Goal: Check status: Check status

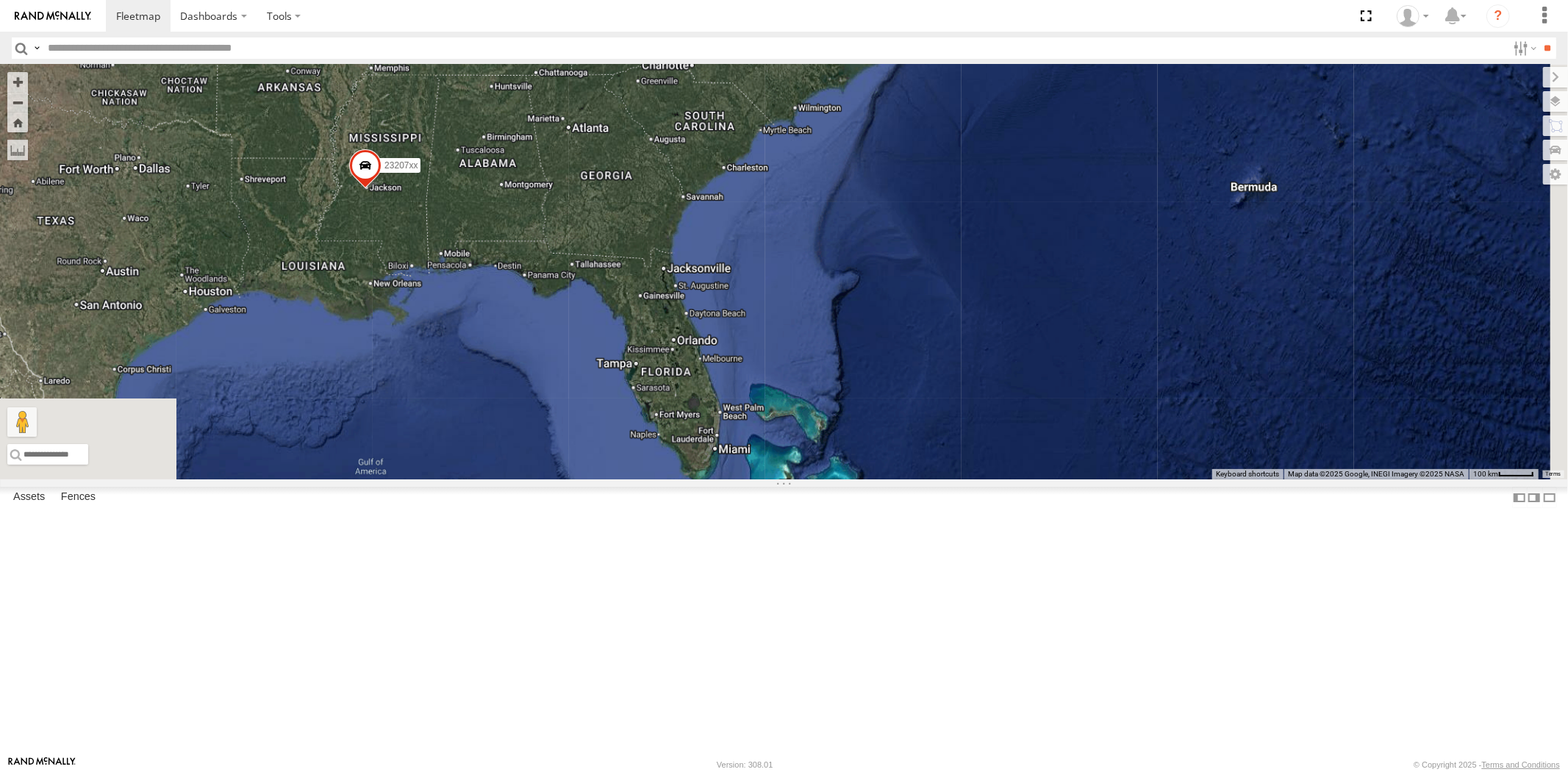
drag, startPoint x: 726, startPoint y: 402, endPoint x: 783, endPoint y: 409, distance: 57.4
click at [783, 410] on div "23207xx" at bounding box center [784, 272] width 1568 height 415
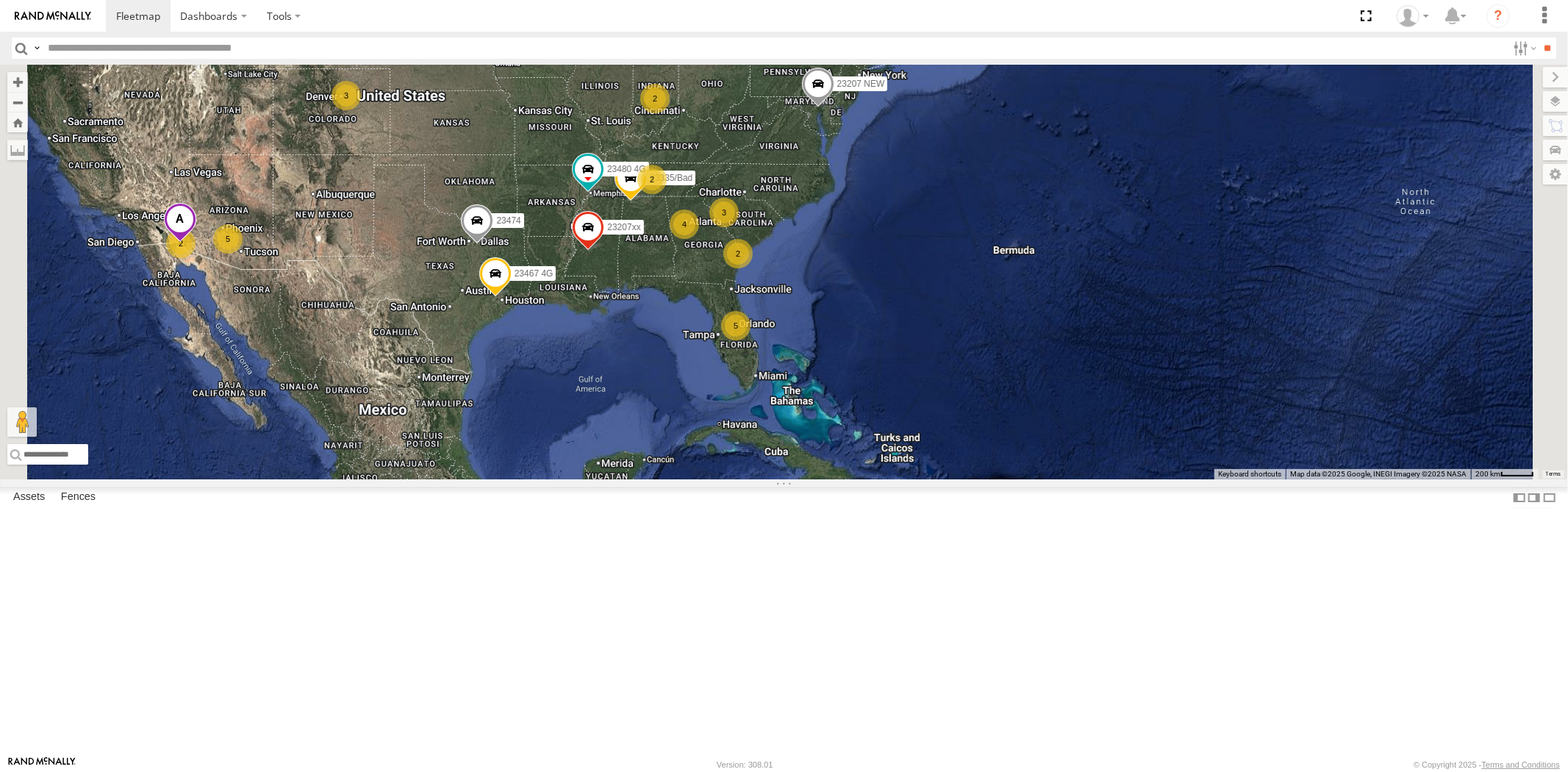
click at [841, 420] on div "23207xx 5 4 23207 NEW 2 5 2 3 23335/Bad 23480 4G 2 3 23460 2 23467 4G 23474" at bounding box center [784, 272] width 1568 height 415
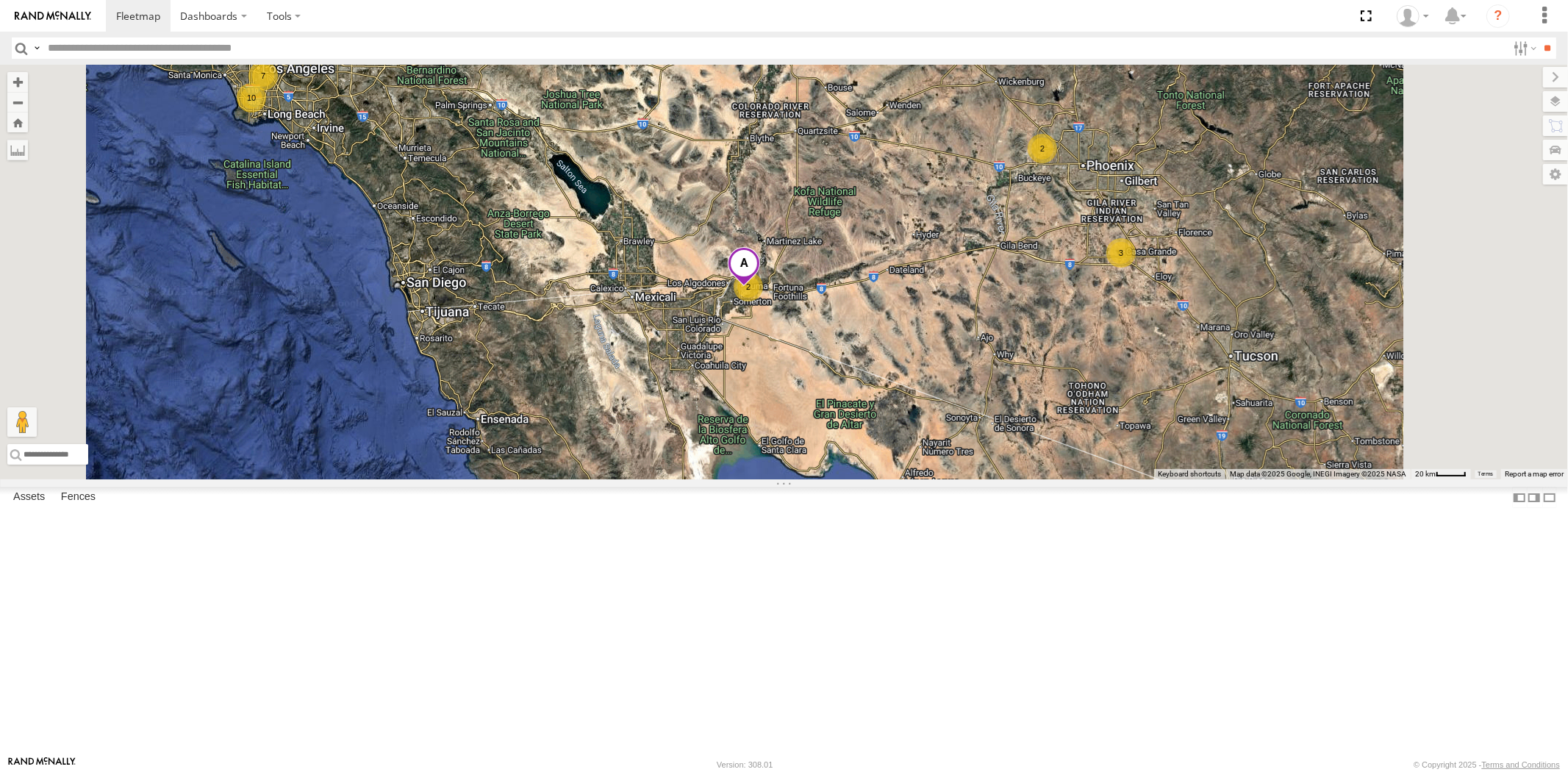
click at [760, 287] on span at bounding box center [743, 266] width 32 height 39
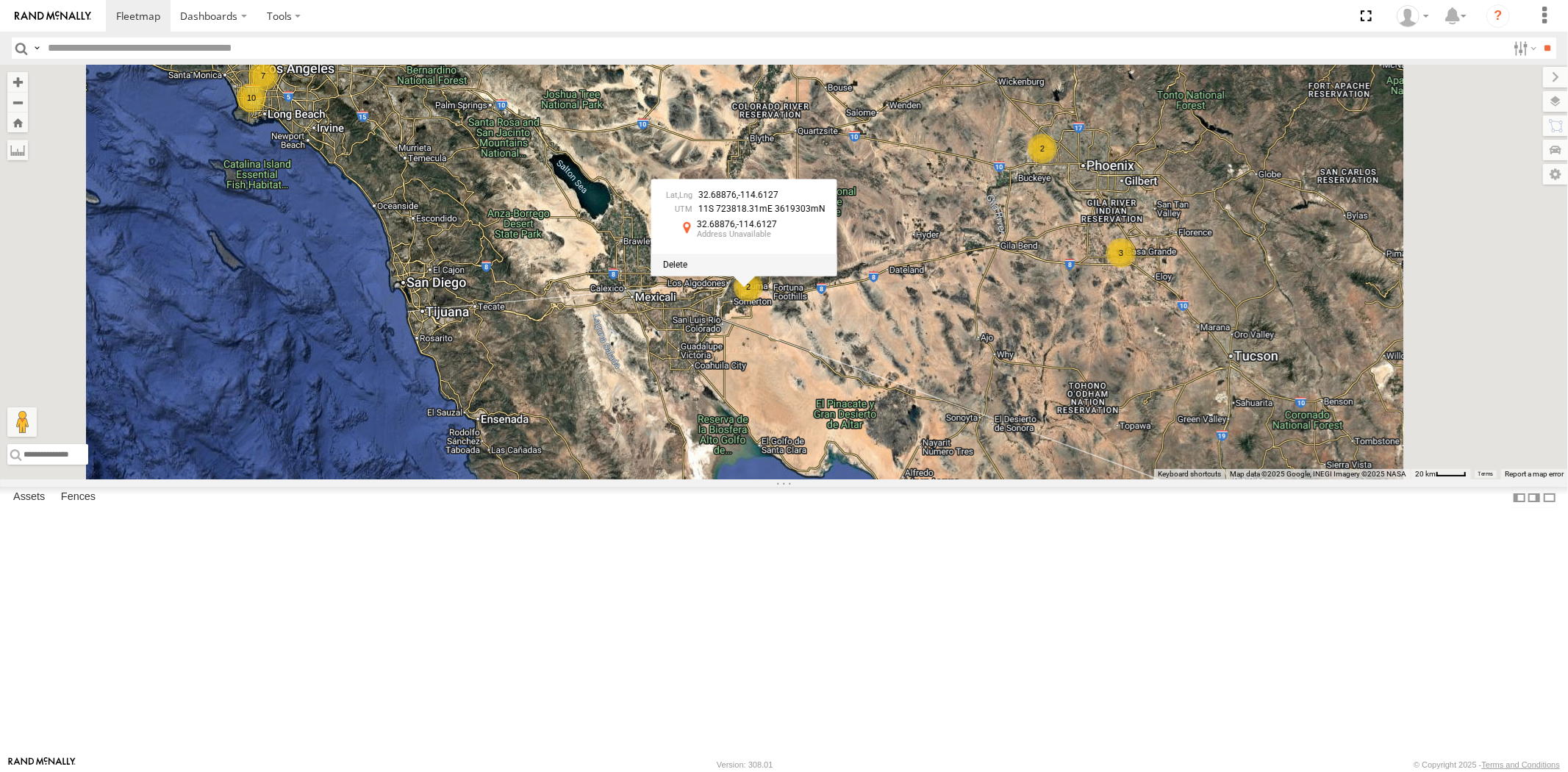
click at [687, 270] on span at bounding box center [674, 265] width 25 height 11
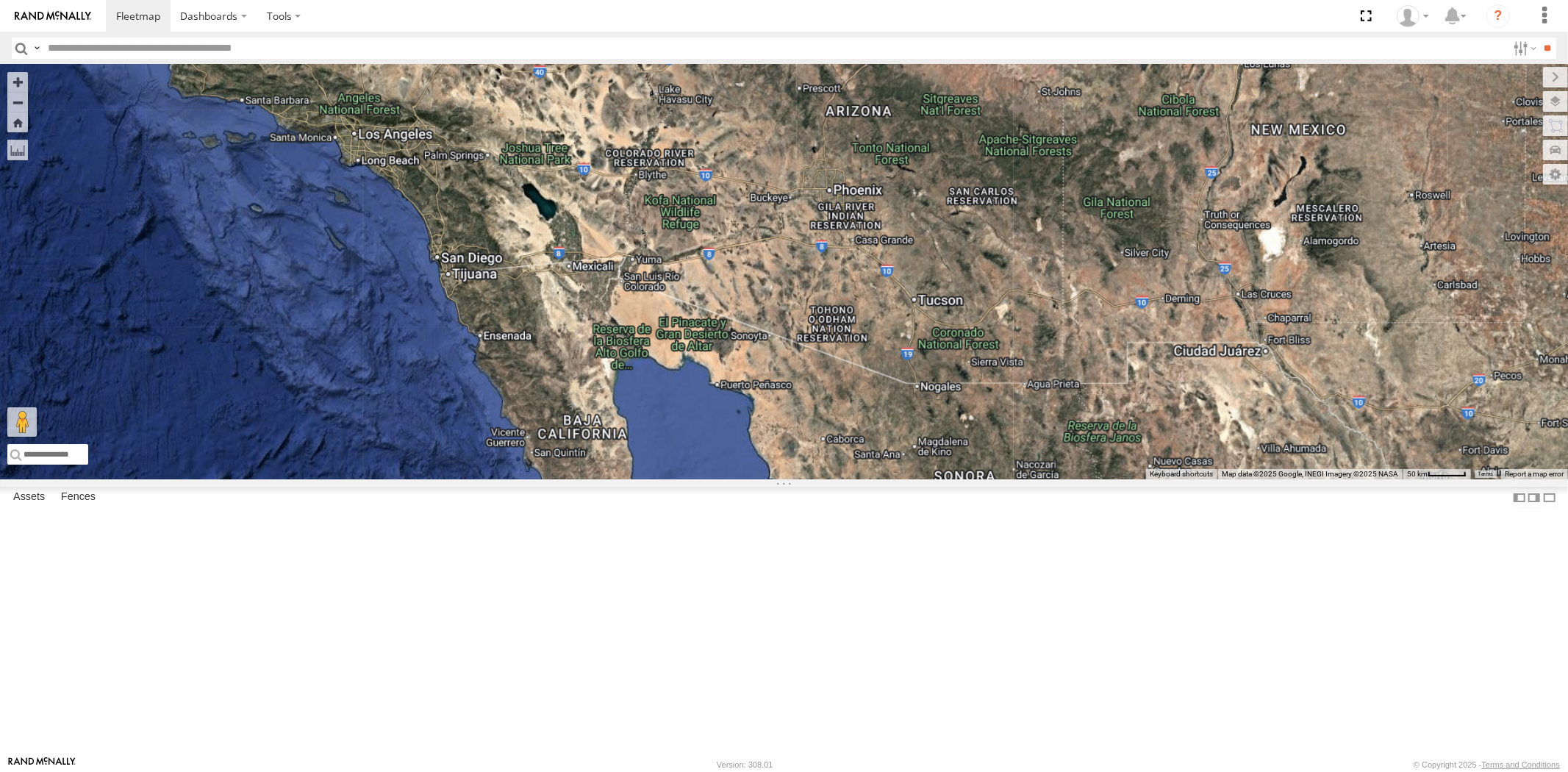
click at [910, 416] on div at bounding box center [784, 272] width 1568 height 415
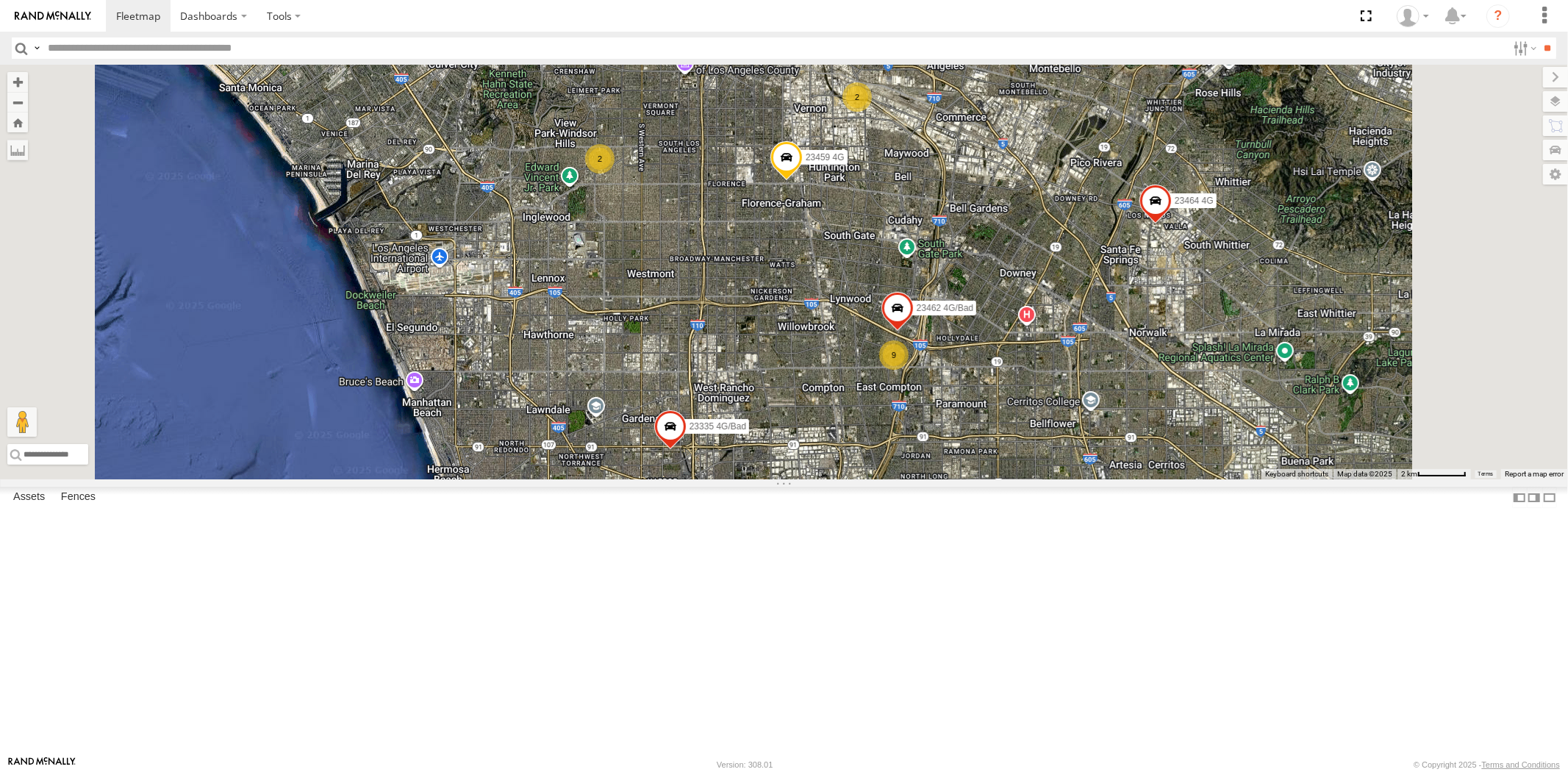
drag, startPoint x: 982, startPoint y: 397, endPoint x: 939, endPoint y: 441, distance: 61.5
click at [939, 452] on div "23460 NEW 23467 4G 23465 4G 23474 23335 4G/Bad 23459 4G 23464 4G 9 2 2 23462 4G…" at bounding box center [784, 272] width 1568 height 415
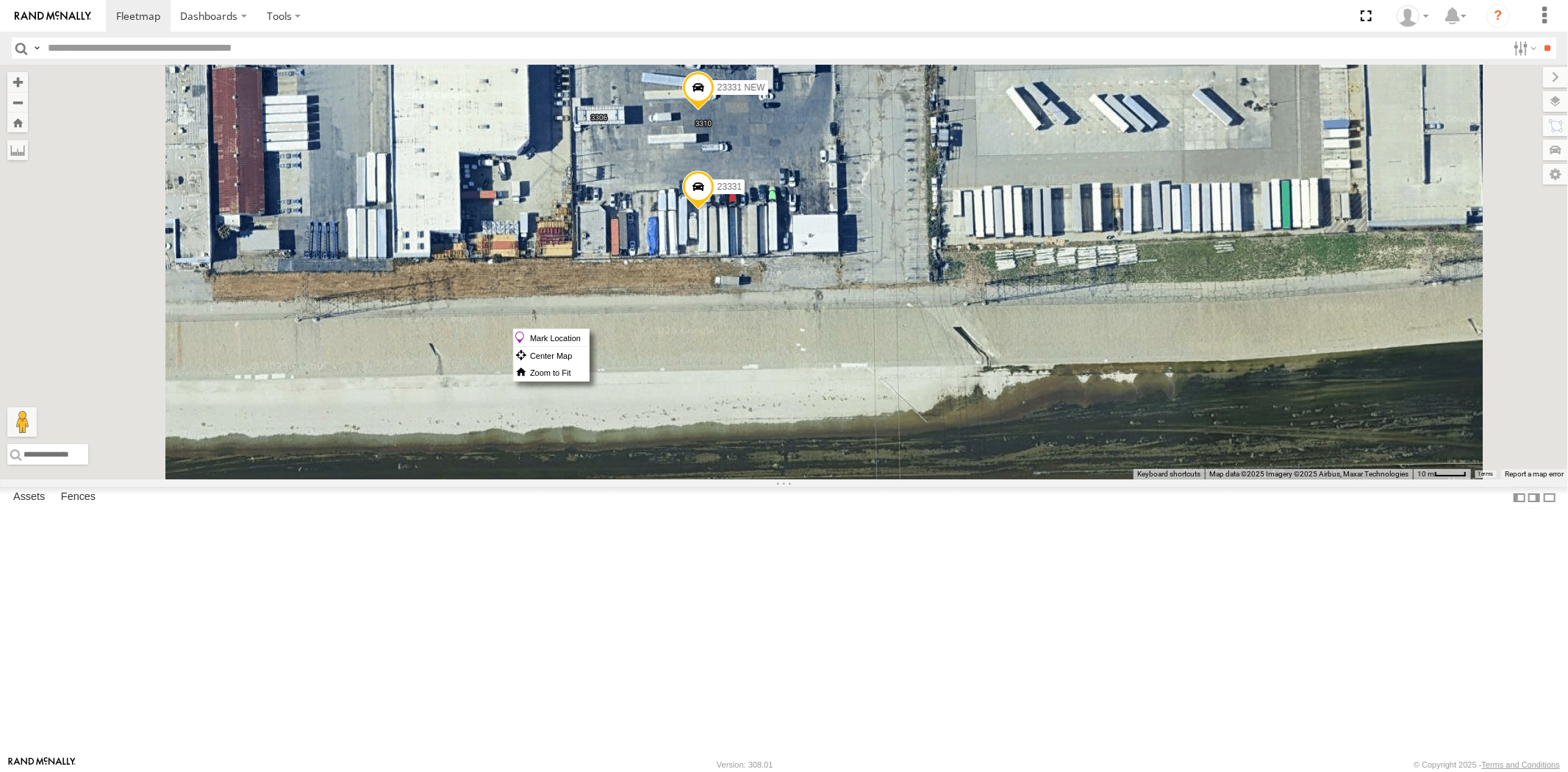
drag, startPoint x: 881, startPoint y: 329, endPoint x: 870, endPoint y: 325, distance: 11.7
click at [714, 211] on span at bounding box center [697, 190] width 32 height 39
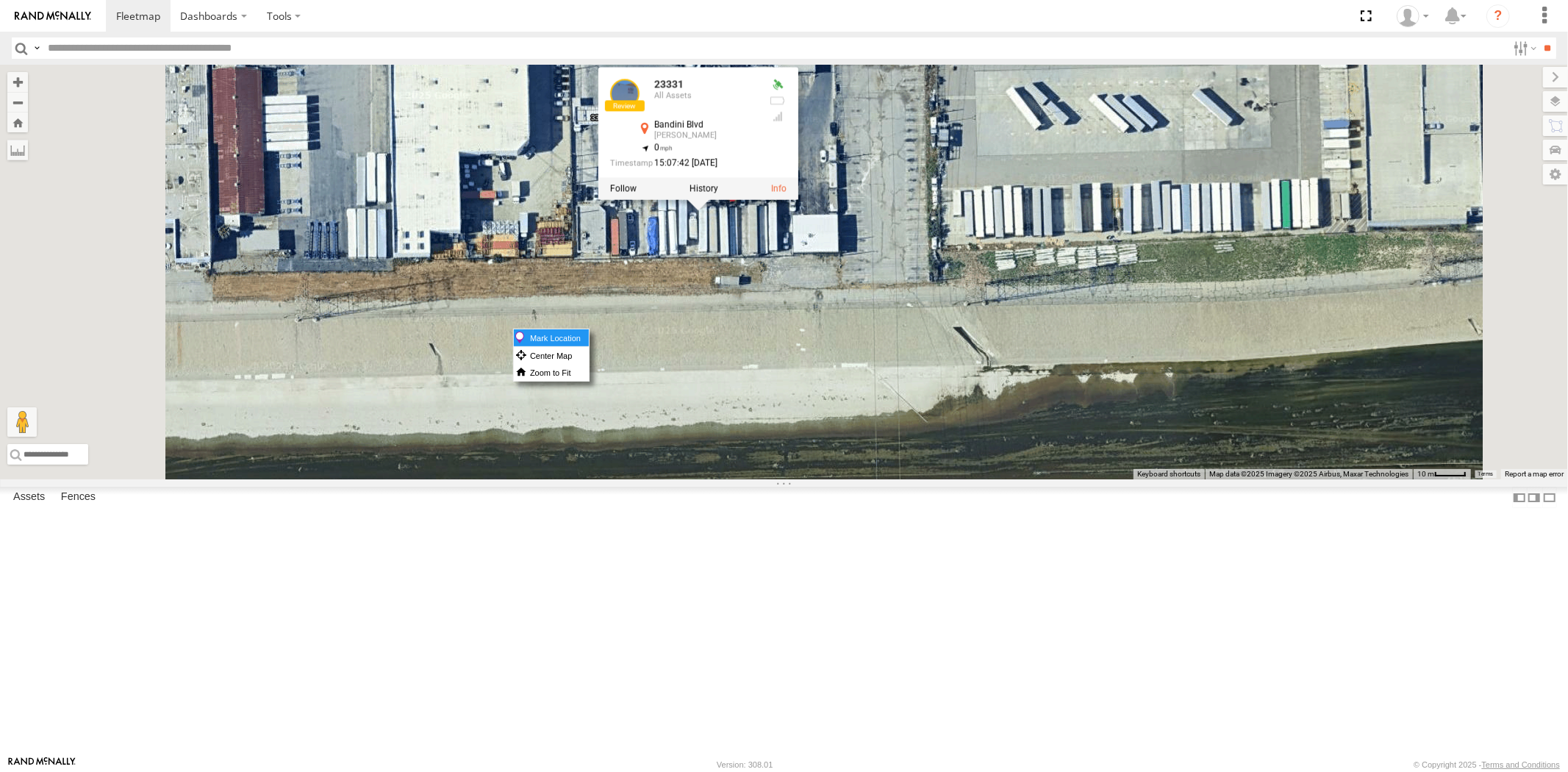
click at [589, 340] on label "Mark Location" at bounding box center [551, 338] width 75 height 17
click at [942, 466] on div "23460 NEW 23467 4G 23465 4G 23474 23335 4G/Bad 23459 4G 23464 4G 23462 4G/Bad 2…" at bounding box center [784, 272] width 1568 height 415
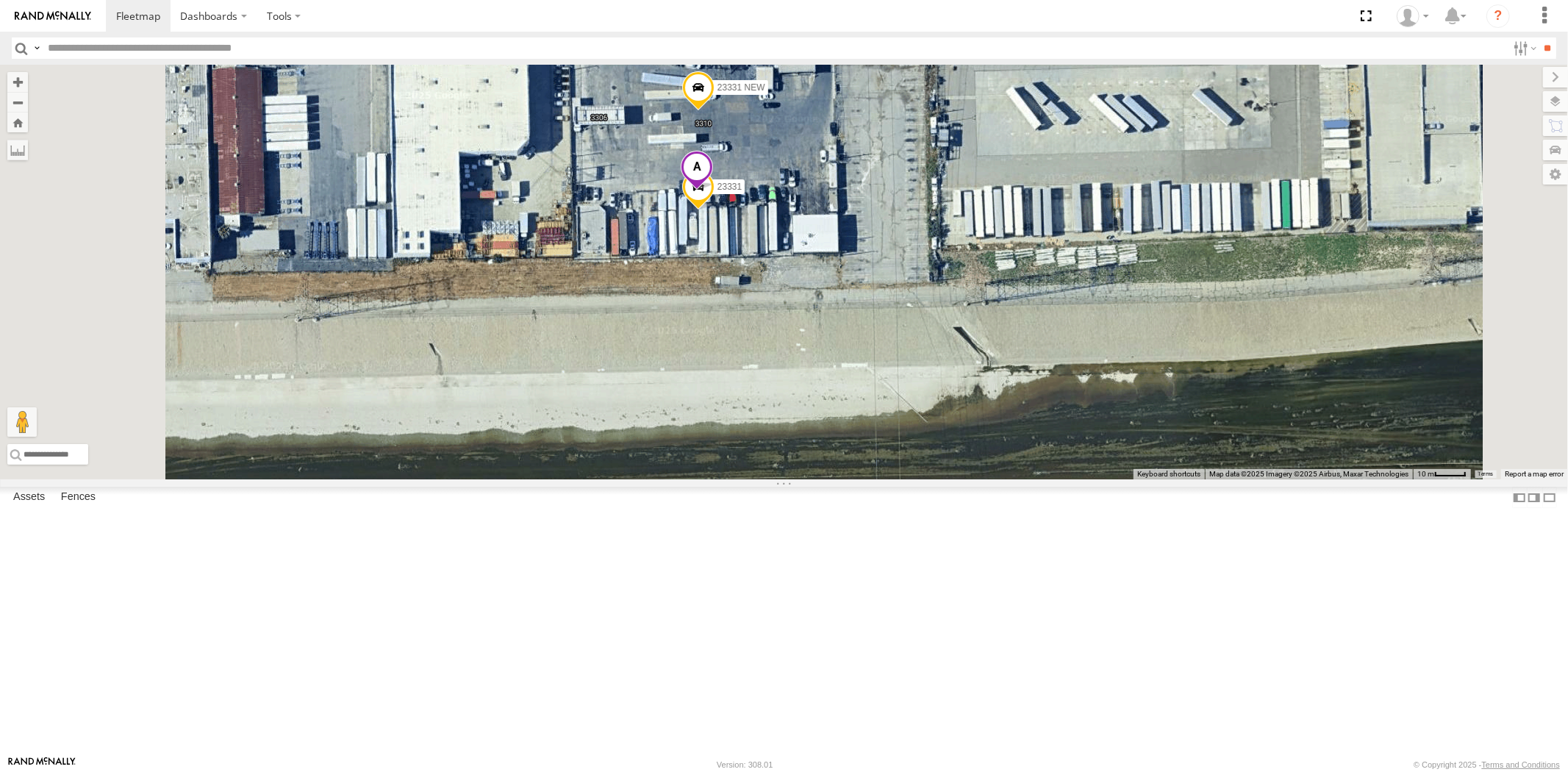
click at [713, 190] on span at bounding box center [696, 170] width 32 height 39
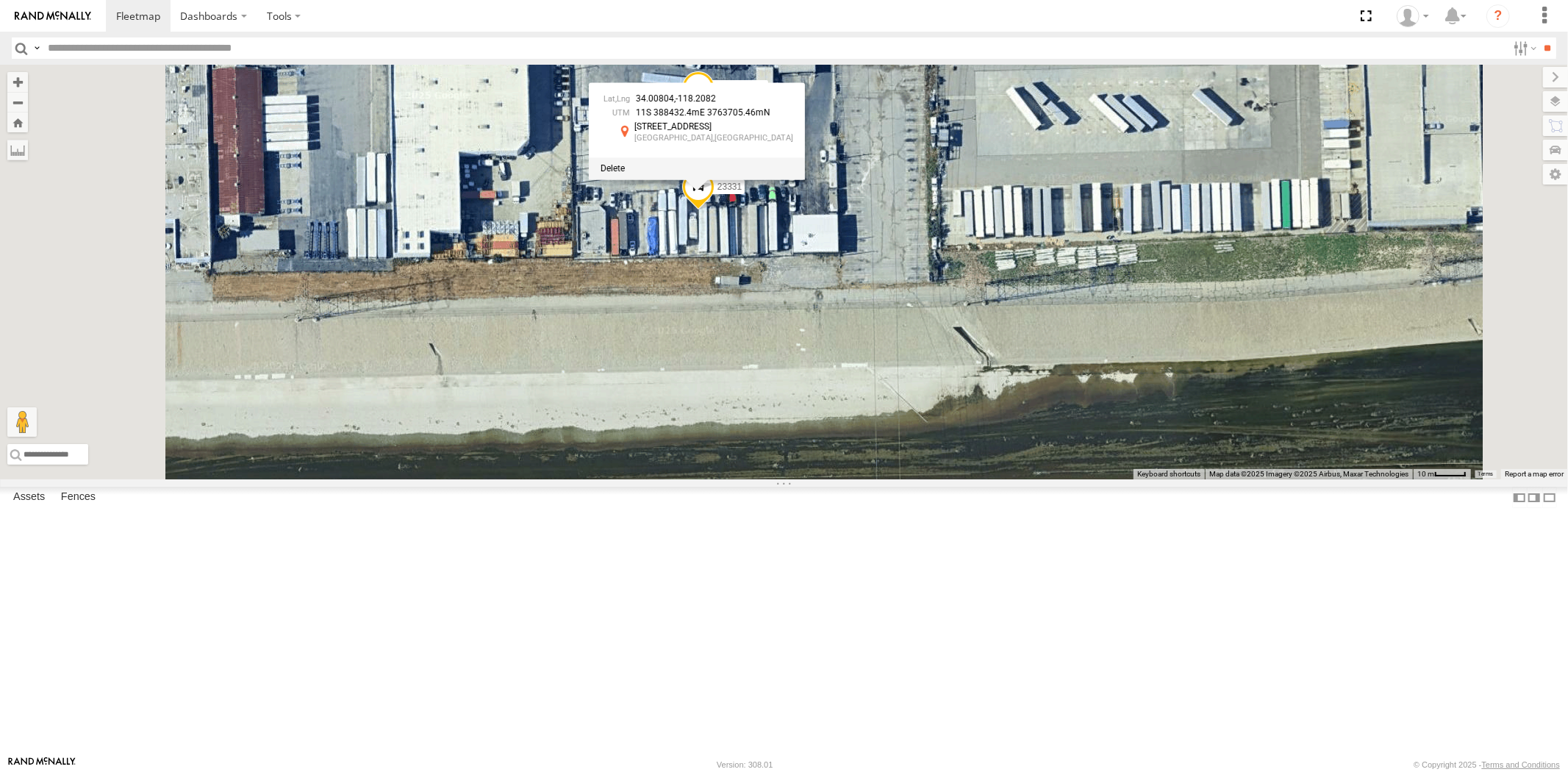
click at [804, 179] on div at bounding box center [697, 168] width 216 height 22
drag, startPoint x: 814, startPoint y: 305, endPoint x: 822, endPoint y: 316, distance: 13.6
click at [625, 174] on span at bounding box center [613, 168] width 25 height 11
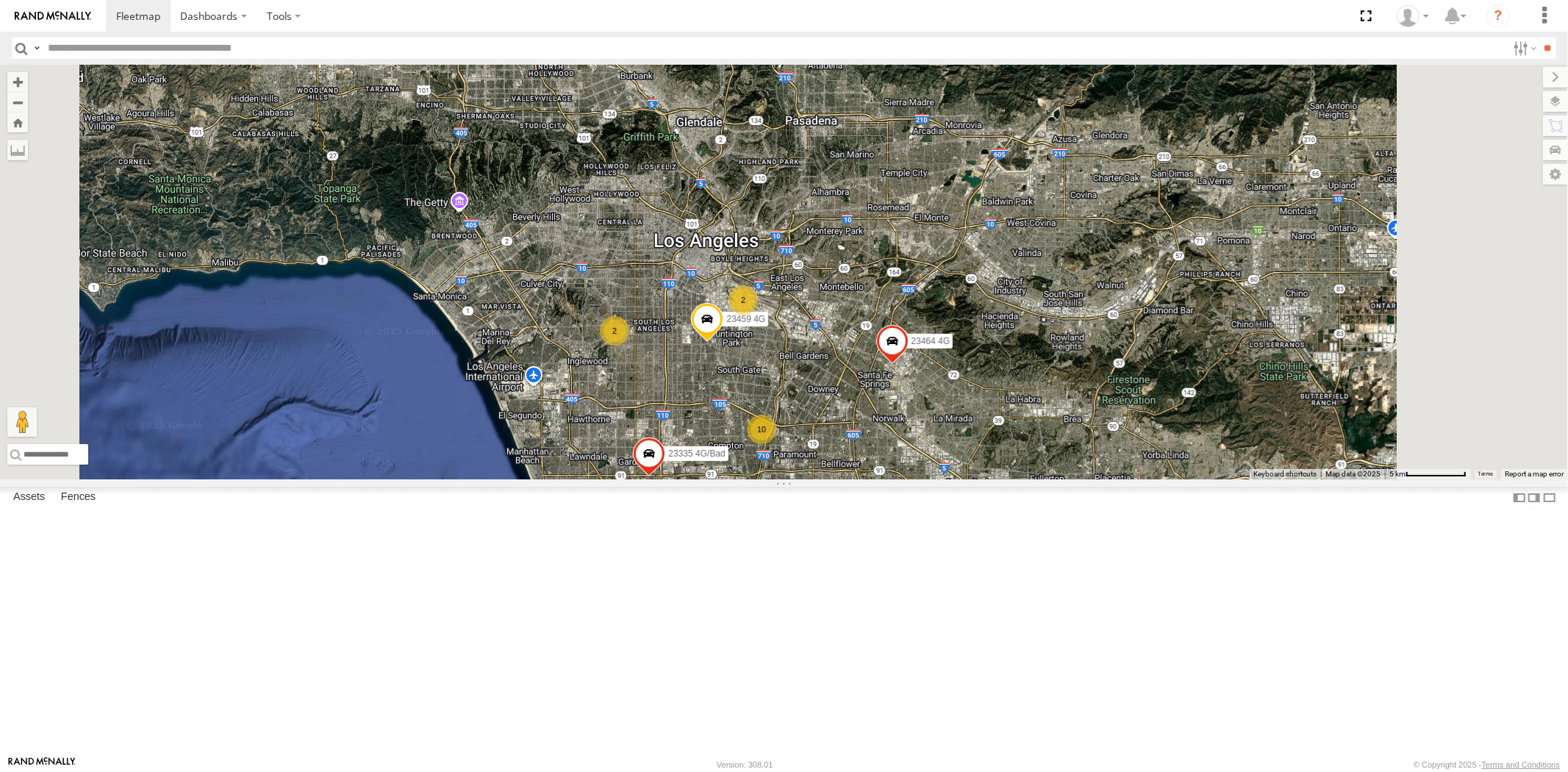
drag, startPoint x: 962, startPoint y: 438, endPoint x: 944, endPoint y: 450, distance: 21.6
click at [961, 438] on div "23460 NEW 23467 4G 23465 4G 23474 23335 4G/Bad 23459 4G 23464 4G 10 2 2" at bounding box center [784, 272] width 1568 height 415
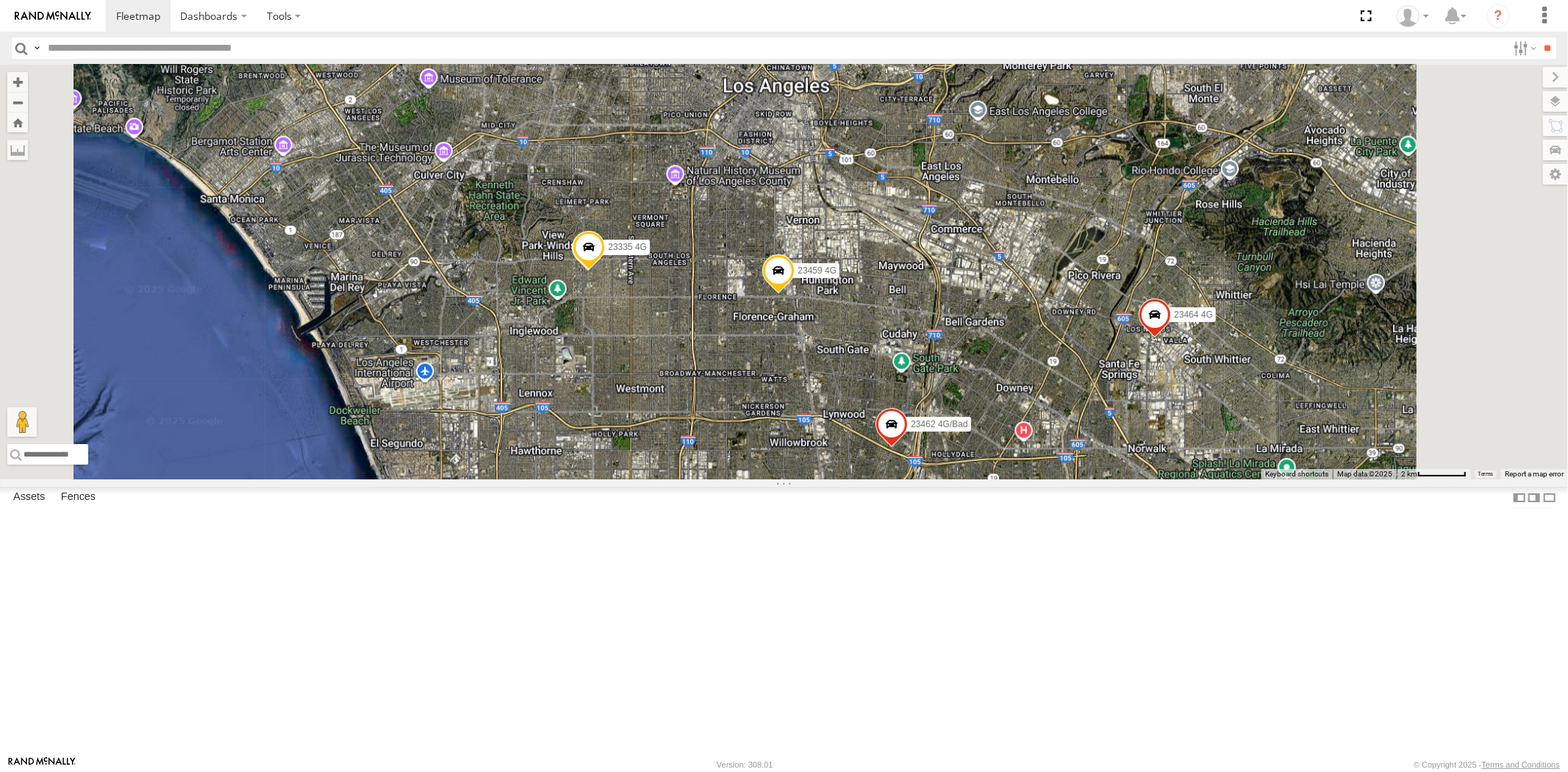
click at [865, 424] on div "23460 NEW 23467 4G 23465 4G 23474 23335 4G/Bad 23459 4G 23464 4G 23462 4G/Bad 2…" at bounding box center [784, 272] width 1568 height 415
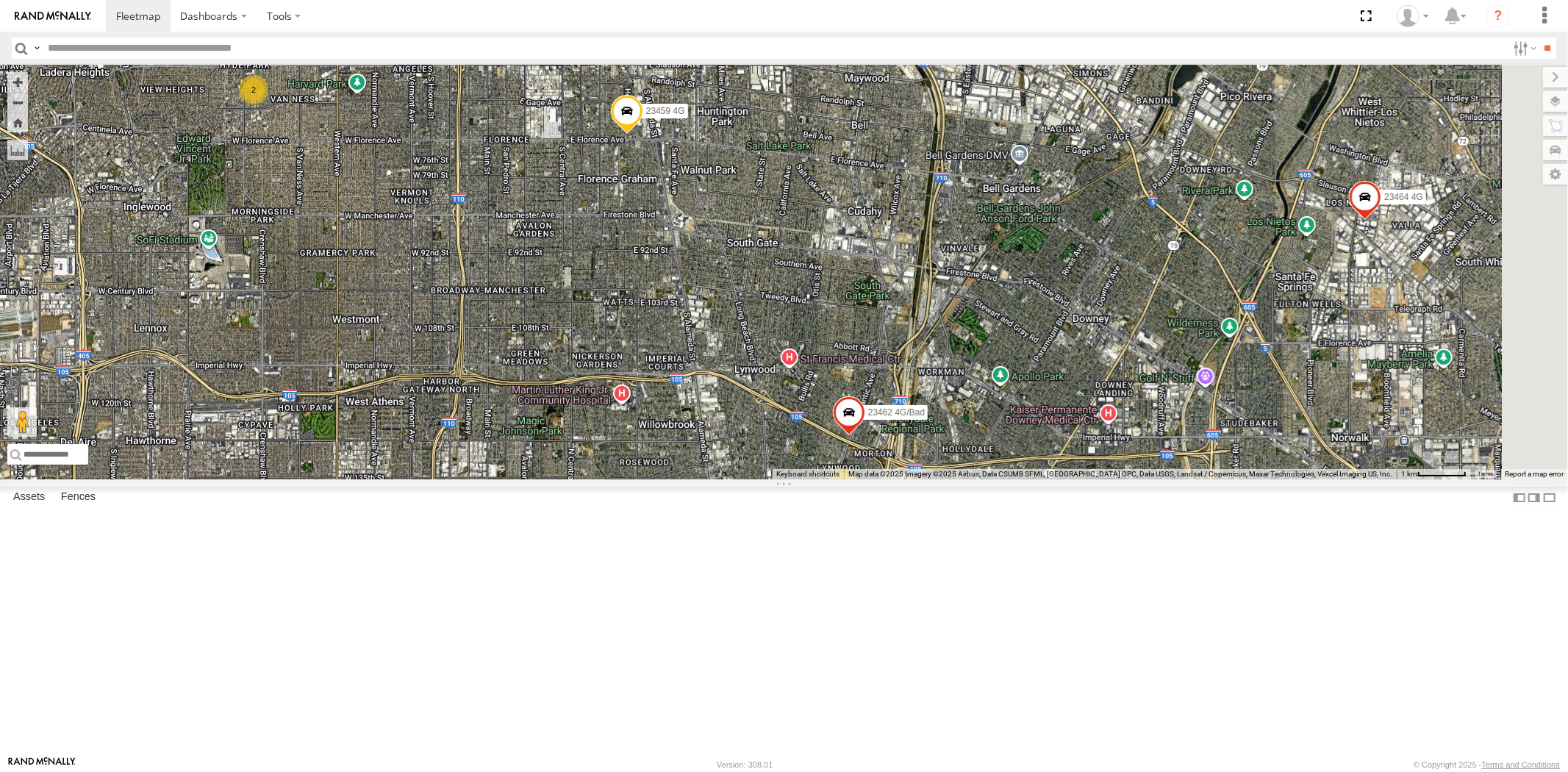
click at [950, 447] on div "23460 NEW 23467 4G 23465 4G 23474 23335 4G/Bad 23459 4G 23464 4G 23462 4G/Bad 9…" at bounding box center [784, 272] width 1568 height 415
